Goal: Complete application form

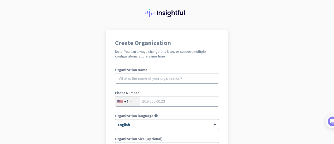
scroll to position [21, 0]
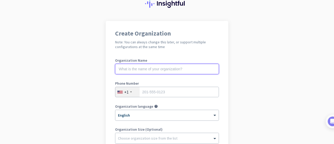
click at [144, 74] on input "text" at bounding box center [167, 69] width 104 height 10
click at [144, 72] on input "text" at bounding box center [167, 69] width 104 height 10
type input "HCL"
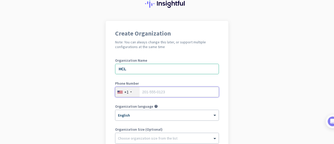
click at [167, 91] on input "tel" at bounding box center [167, 92] width 104 height 10
click at [131, 92] on div "+1" at bounding box center [127, 92] width 24 height 10
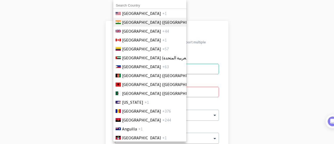
click at [132, 24] on span "[GEOGRAPHIC_DATA] ([GEOGRAPHIC_DATA])" at bounding box center [162, 22] width 81 height 6
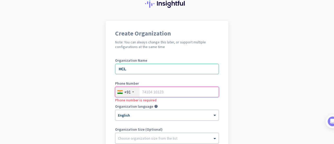
click at [154, 90] on input "tel" at bounding box center [167, 92] width 104 height 10
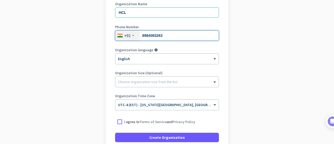
scroll to position [87, 0]
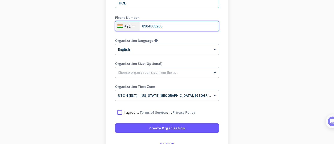
type input "8984083263"
click at [134, 75] on div "Choose organization size from the list" at bounding box center [166, 72] width 103 height 10
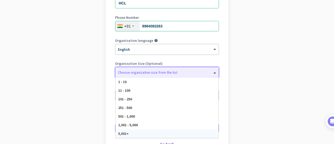
click at [131, 136] on div "5,001+" at bounding box center [167, 133] width 103 height 9
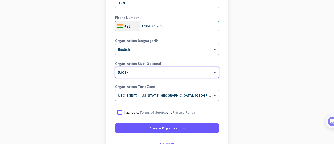
click at [167, 96] on span "UTC-4 (EST) - [US_STATE][GEOGRAPHIC_DATA], [GEOGRAPHIC_DATA], [GEOGRAPHIC_DATA]…" at bounding box center [209, 95] width 182 height 5
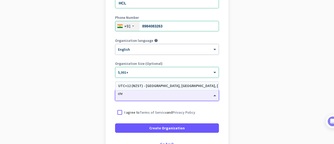
scroll to position [0, 0]
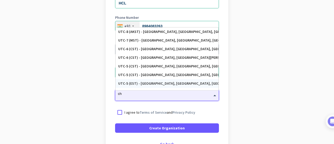
type input "c"
type input "IST"
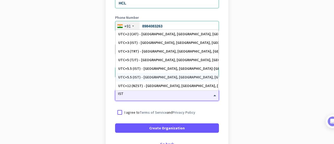
click at [168, 78] on div "UTC+5.5 (IST) - [GEOGRAPHIC_DATA], [GEOGRAPHIC_DATA], [GEOGRAPHIC_DATA], [GEOGR…" at bounding box center [167, 77] width 98 height 4
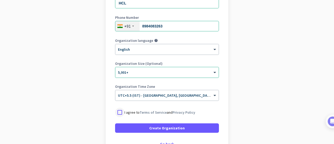
click at [116, 113] on div at bounding box center [119, 112] width 9 height 9
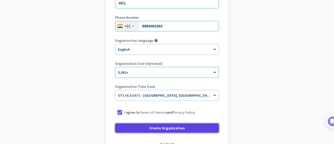
click at [132, 132] on span at bounding box center [167, 128] width 104 height 13
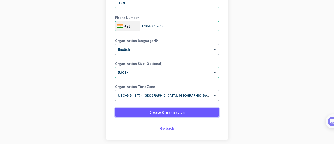
scroll to position [109, 0]
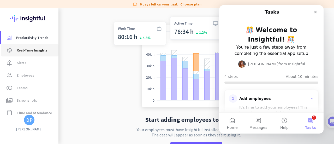
click at [27, 50] on span "Real-Time Insights" at bounding box center [32, 50] width 31 height 6
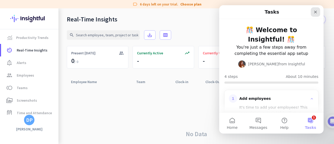
click at [317, 12] on icon "Close" at bounding box center [316, 12] width 4 height 4
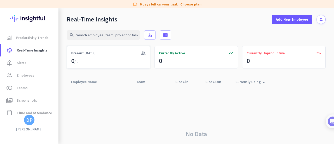
click at [94, 54] on div "Present [DATE]" at bounding box center [108, 52] width 75 height 5
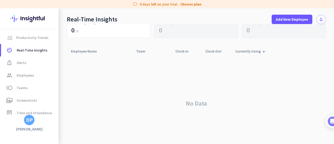
scroll to position [22, 0]
